Goal: Task Accomplishment & Management: Manage account settings

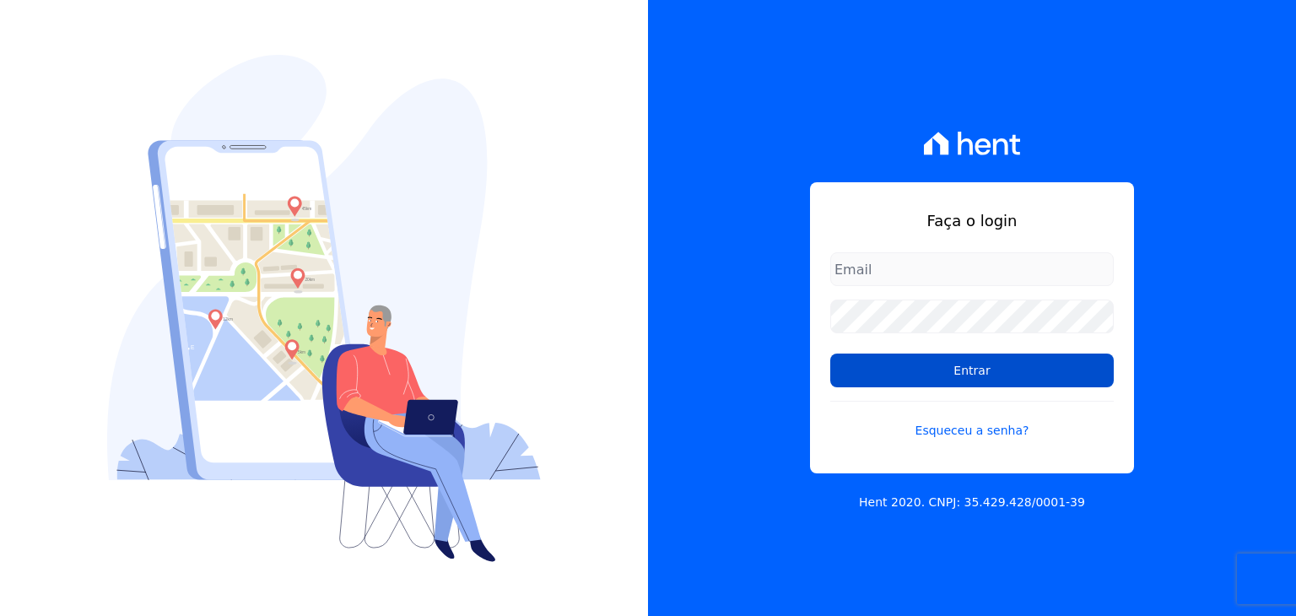
type input "[PERSON_NAME][EMAIL_ADDRESS][DOMAIN_NAME]"
click at [877, 361] on input "Entrar" at bounding box center [973, 371] width 284 height 34
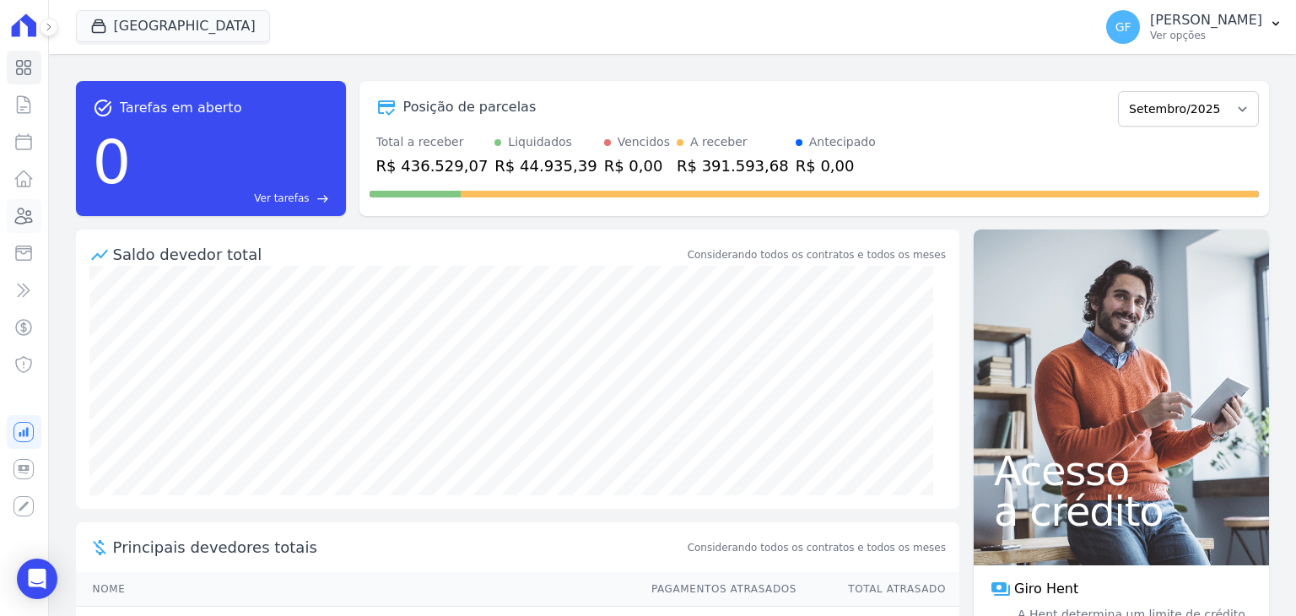
click at [30, 207] on icon at bounding box center [24, 216] width 20 height 20
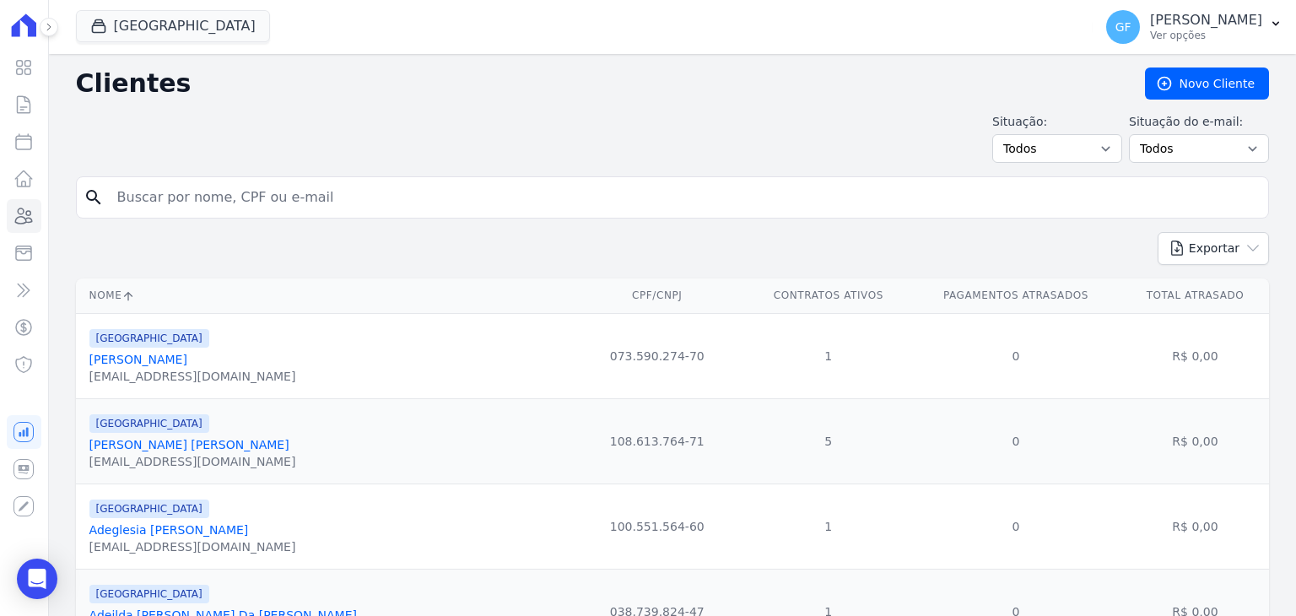
click at [253, 197] on input "search" at bounding box center [684, 198] width 1155 height 34
paste input "Mayara Karine da Silva"
type input "Mayara Karine da Silva"
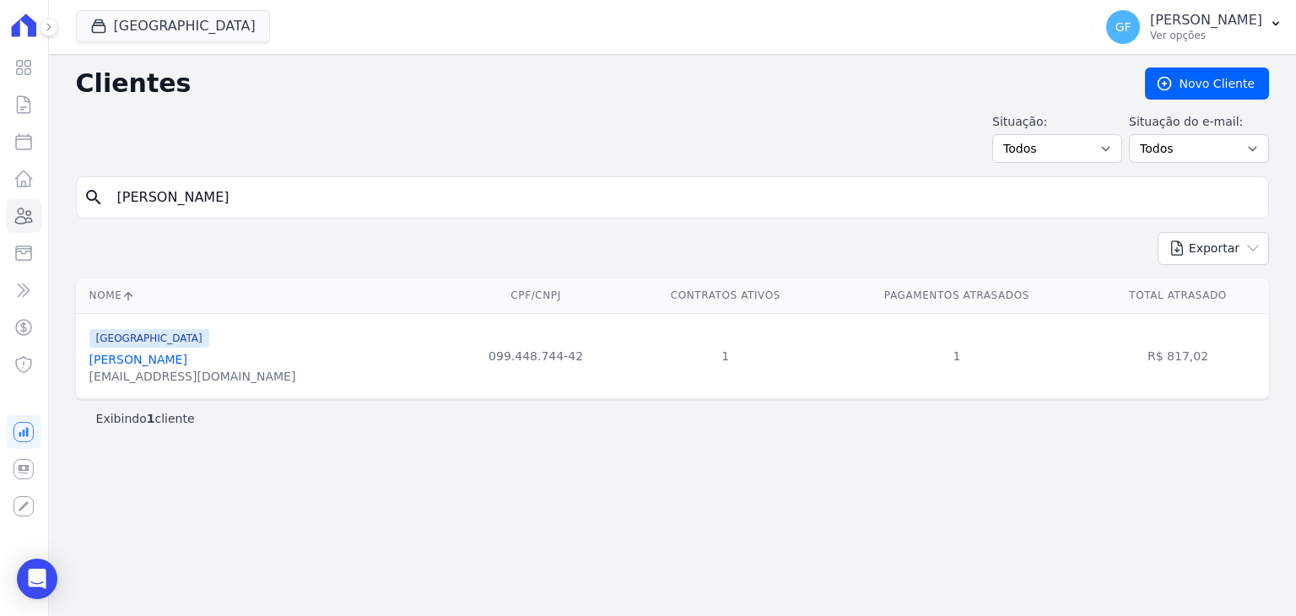
click at [187, 353] on link "Mayara Karine Da Silva" at bounding box center [138, 360] width 98 height 14
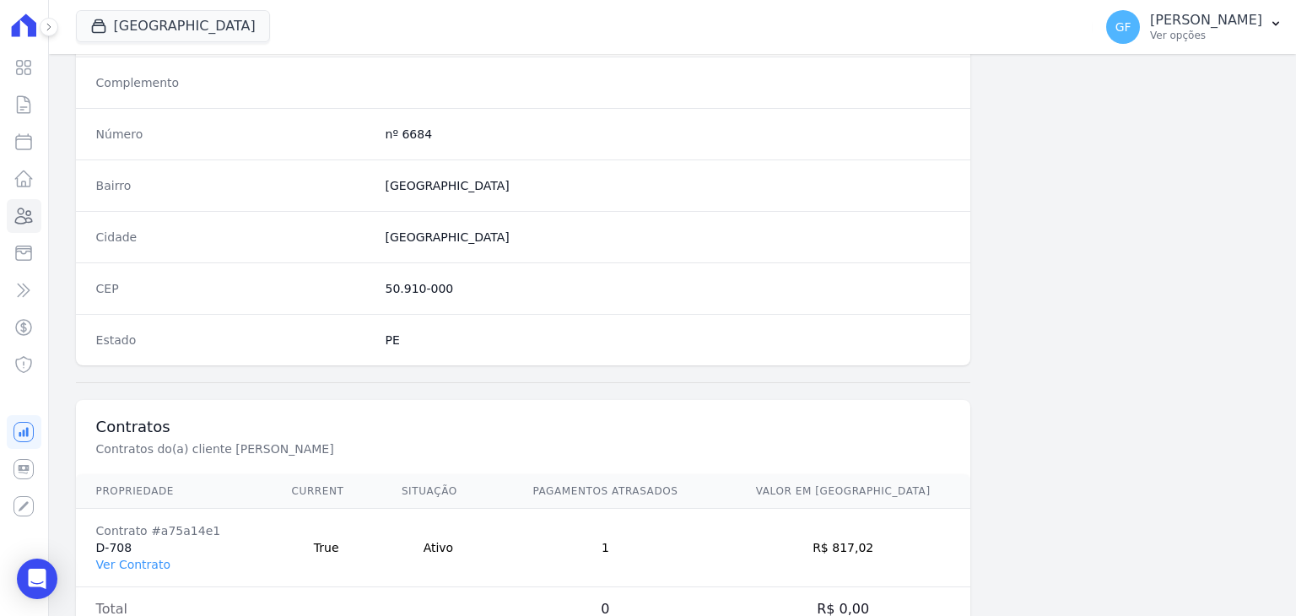
scroll to position [958, 0]
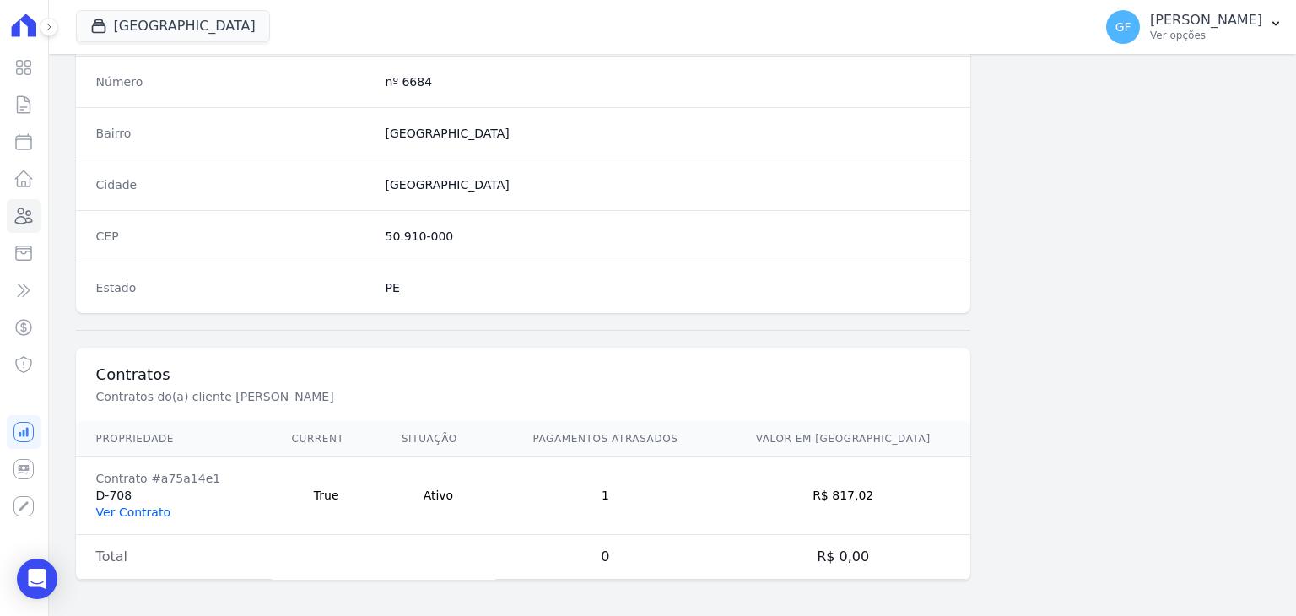
click at [125, 514] on link "Ver Contrato" at bounding box center [133, 513] width 74 height 14
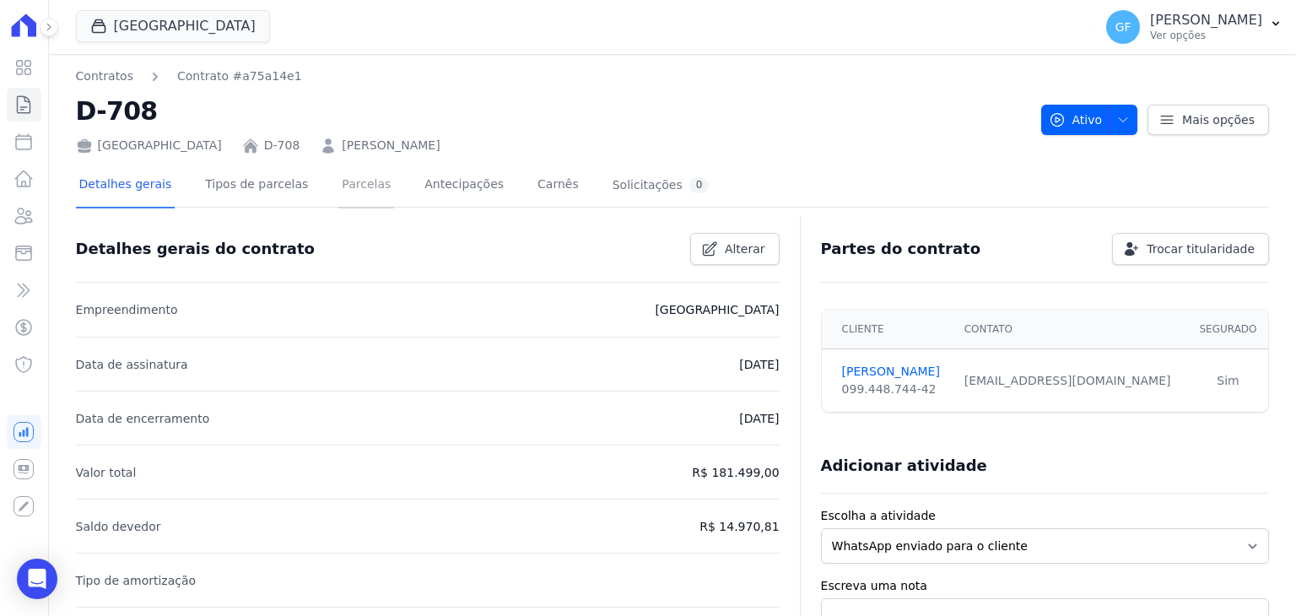
click at [354, 180] on link "Parcelas" at bounding box center [366, 186] width 56 height 45
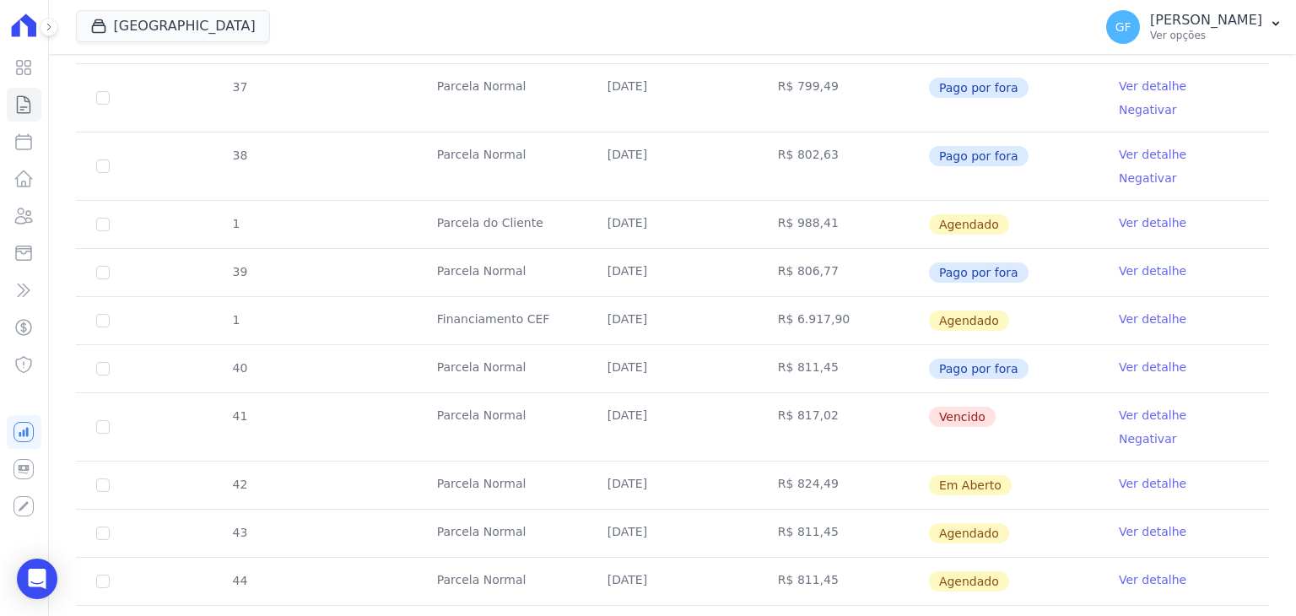
scroll to position [618, 0]
drag, startPoint x: 598, startPoint y: 312, endPoint x: 967, endPoint y: 313, distance: 369.7
click at [967, 391] on tr "41 Parcela Normal 20/08/2025 R$ 817,02 Vencido Ver detalhe Negativar" at bounding box center [672, 425] width 1193 height 68
click at [1057, 392] on td "Vencido" at bounding box center [1013, 426] width 170 height 68
click at [1128, 405] on link "Ver detalhe" at bounding box center [1153, 413] width 68 height 17
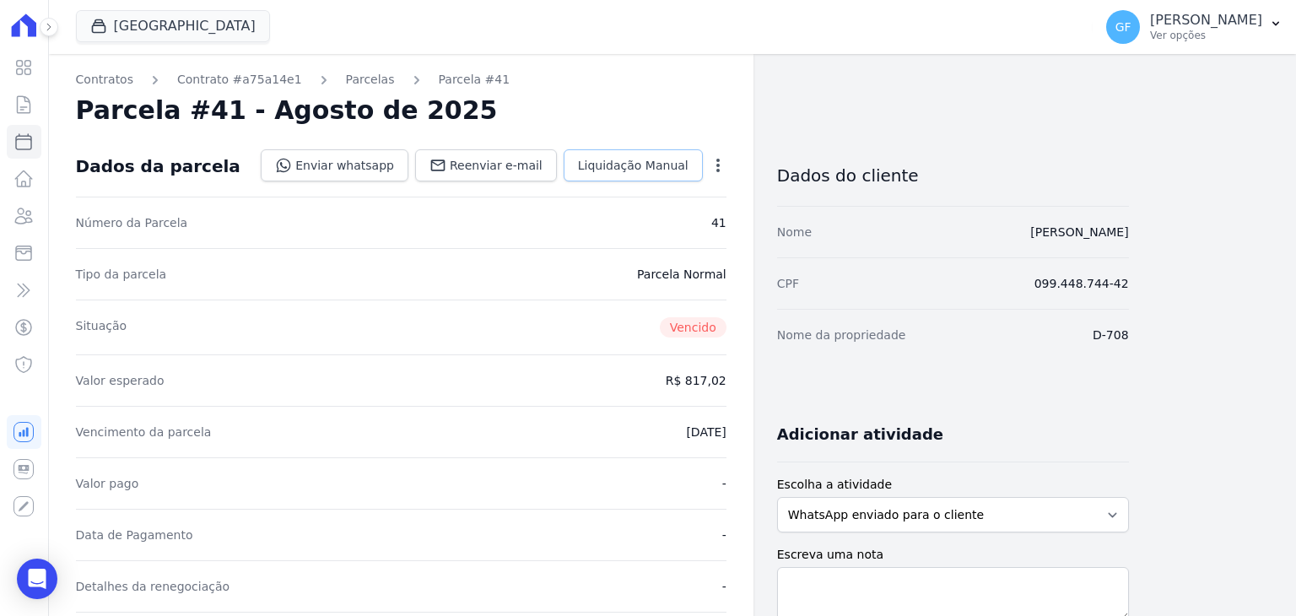
click at [625, 175] on link "Liquidação Manual" at bounding box center [633, 165] width 139 height 32
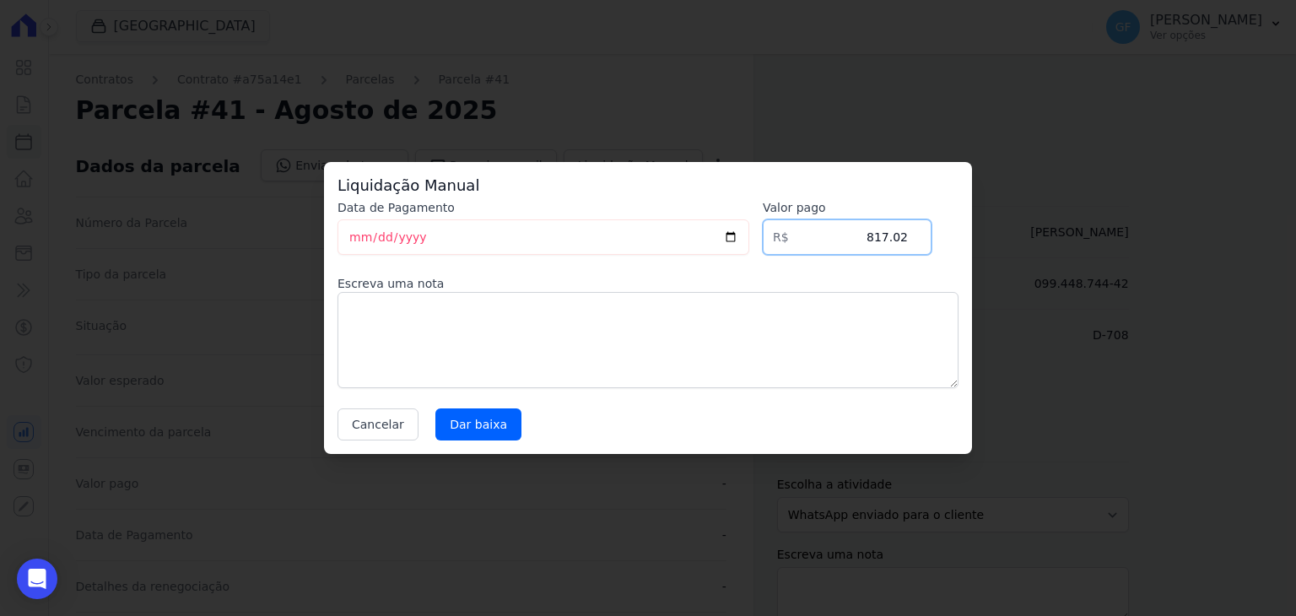
drag, startPoint x: 868, startPoint y: 245, endPoint x: 967, endPoint y: 241, distance: 98.8
click at [967, 241] on div "Liquidação Manual Data de Pagamento 2025-09-04 Valor pago R$ 817.02 Escreva uma…" at bounding box center [648, 308] width 648 height 292
type input "835.81"
click at [572, 370] on textarea at bounding box center [648, 340] width 621 height 96
type textarea "P"
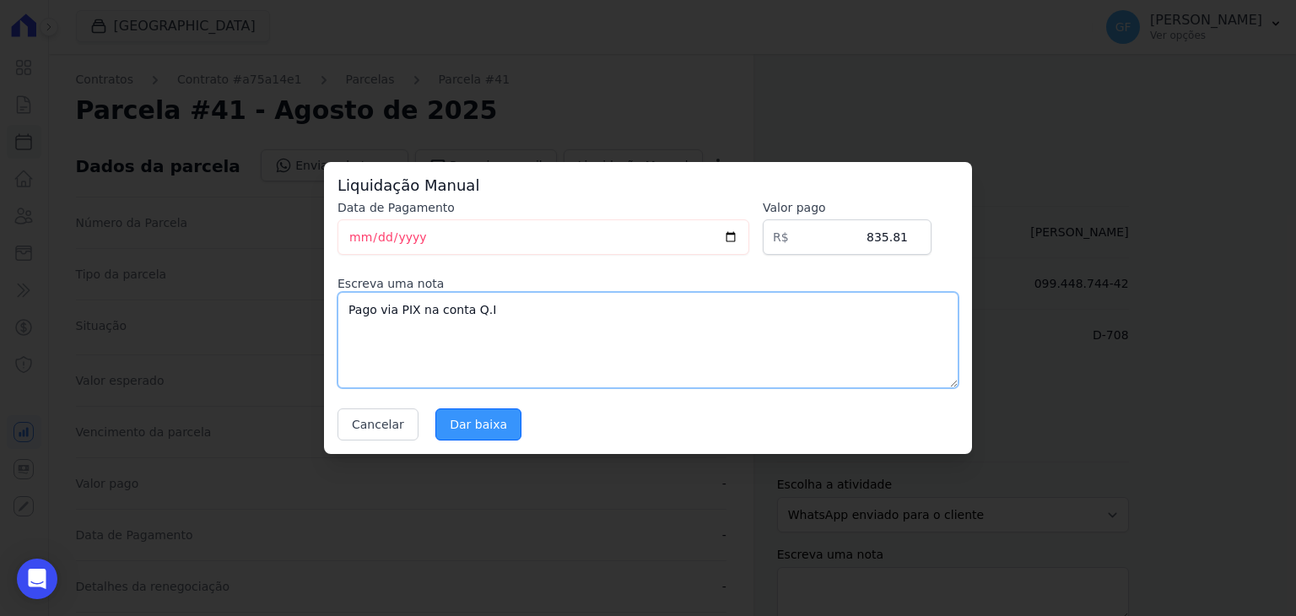
type textarea "Pago via PIX na conta Q.I"
click at [475, 430] on input "Dar baixa" at bounding box center [479, 424] width 86 height 32
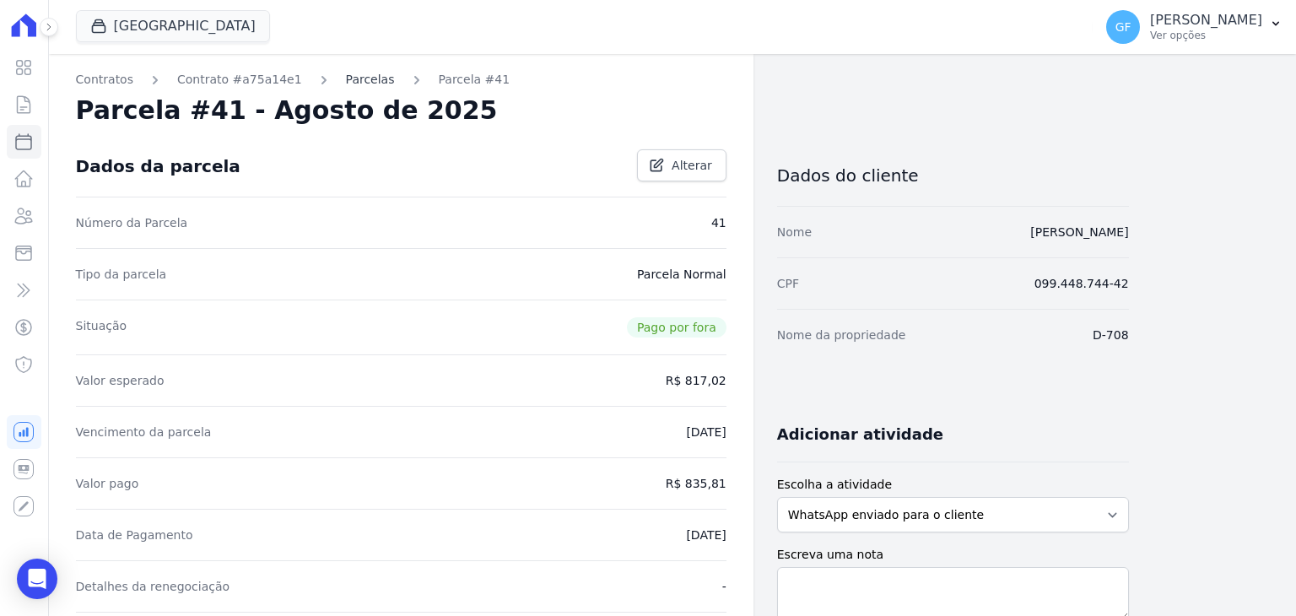
click at [346, 79] on link "Parcelas" at bounding box center [370, 80] width 49 height 18
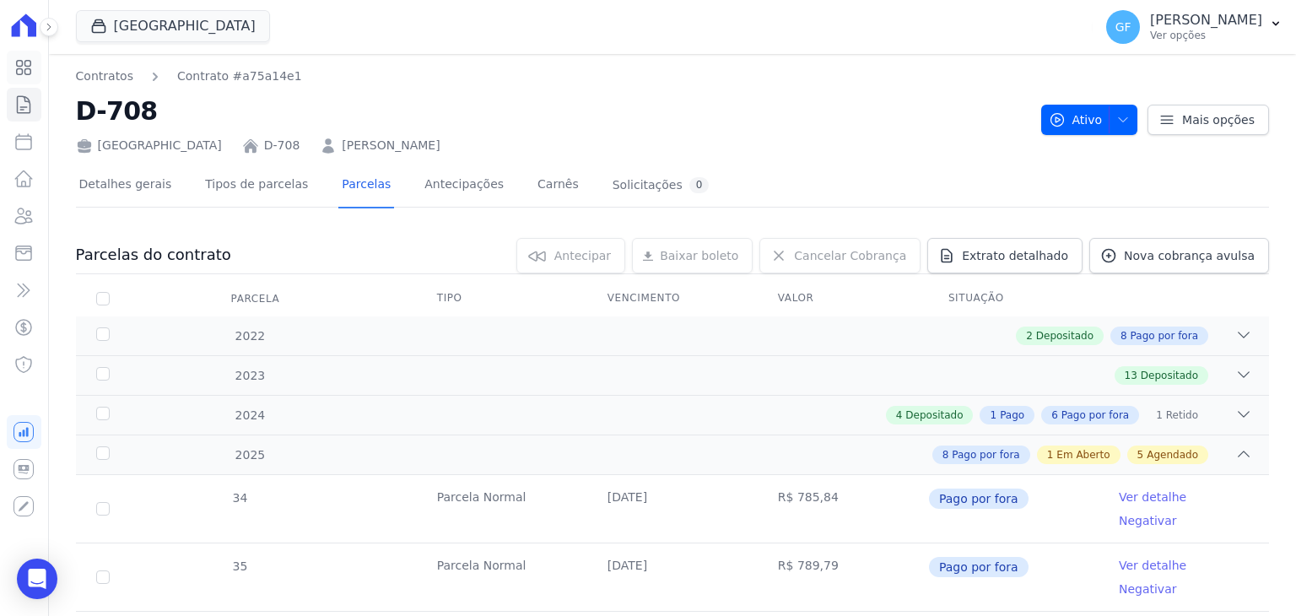
click at [26, 75] on icon at bounding box center [24, 67] width 20 height 20
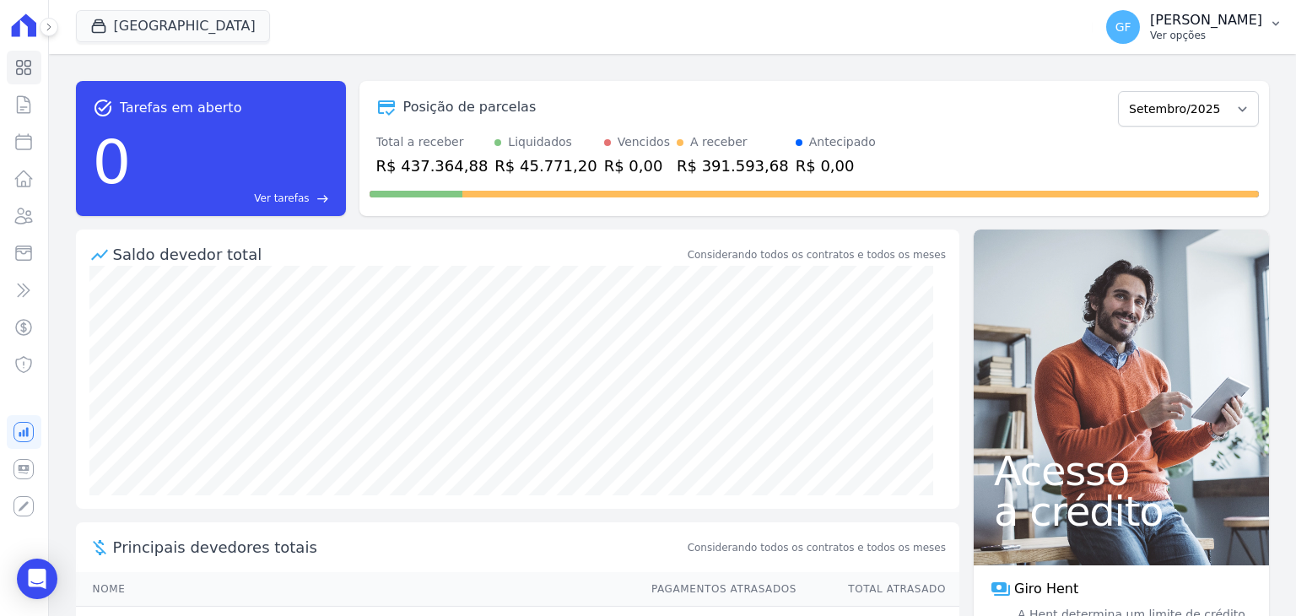
click at [1166, 40] on p "Ver opções" at bounding box center [1206, 36] width 112 height 14
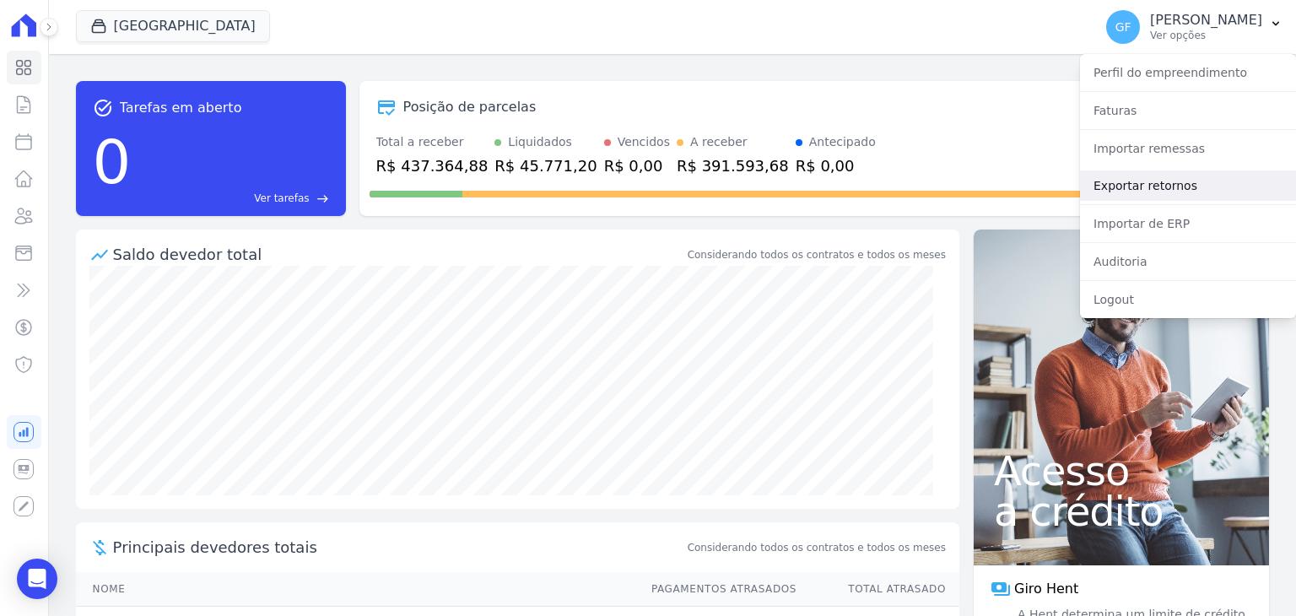
click at [1136, 179] on link "Exportar retornos" at bounding box center [1188, 185] width 216 height 30
